Goal: Task Accomplishment & Management: Use online tool/utility

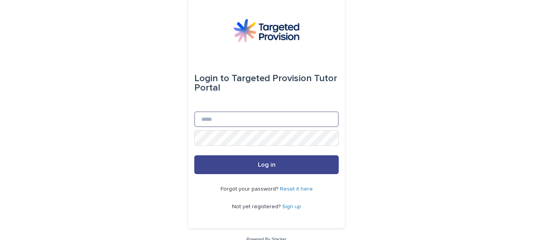
type input "**********"
click at [259, 164] on span "Log in" at bounding box center [267, 165] width 18 height 6
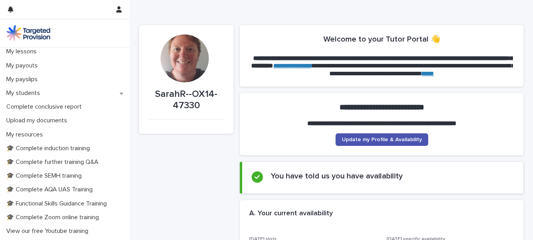
scroll to position [116, 0]
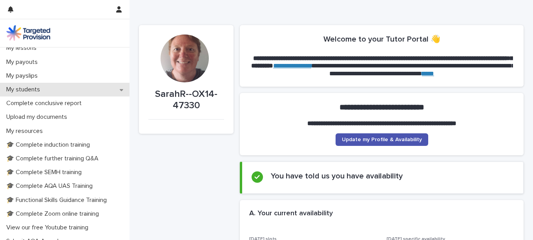
click at [72, 91] on div "My students" at bounding box center [64, 90] width 129 height 14
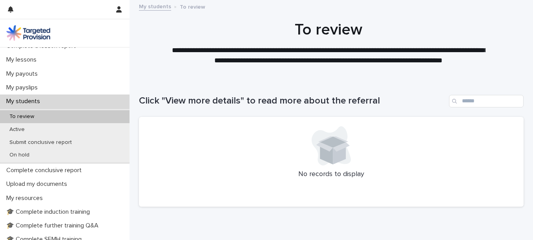
scroll to position [106, 0]
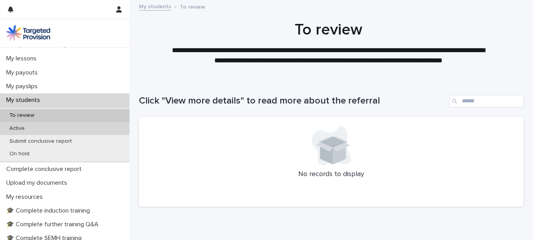
click at [98, 129] on div "Active" at bounding box center [64, 128] width 129 height 13
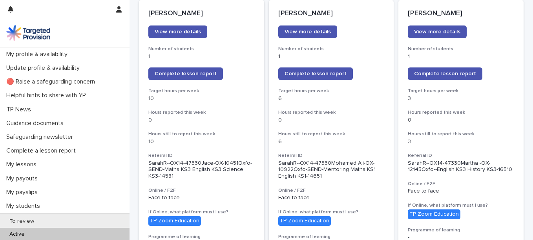
scroll to position [119, 0]
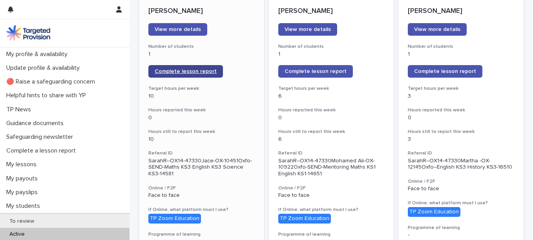
click at [205, 74] on span "Complete lesson report" at bounding box center [186, 71] width 62 height 5
